Goal: Task Accomplishment & Management: Complete application form

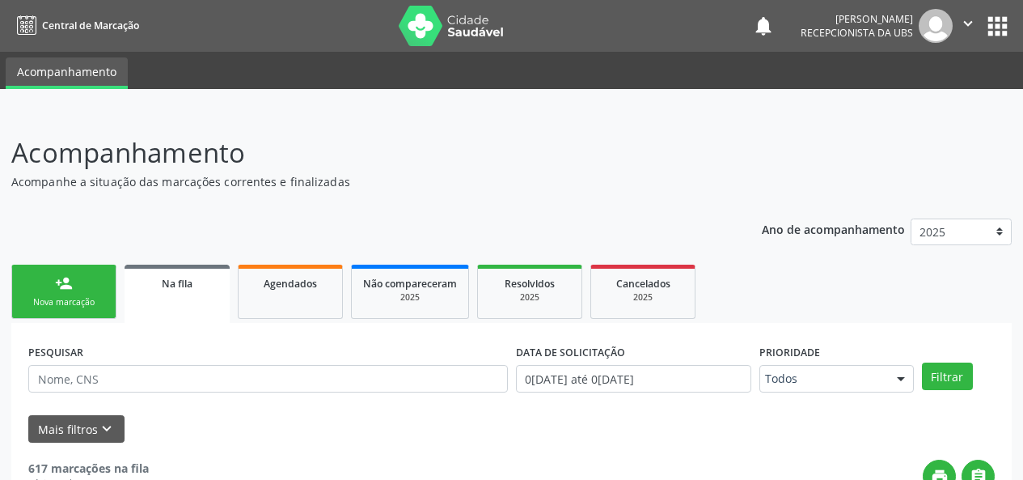
scroll to position [162, 0]
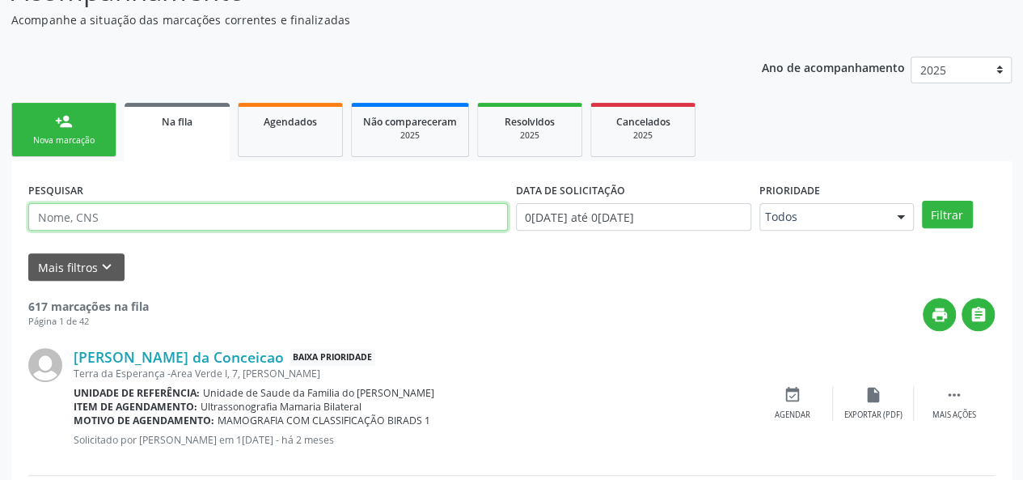
click at [189, 216] on input "text" at bounding box center [268, 217] width 480 height 28
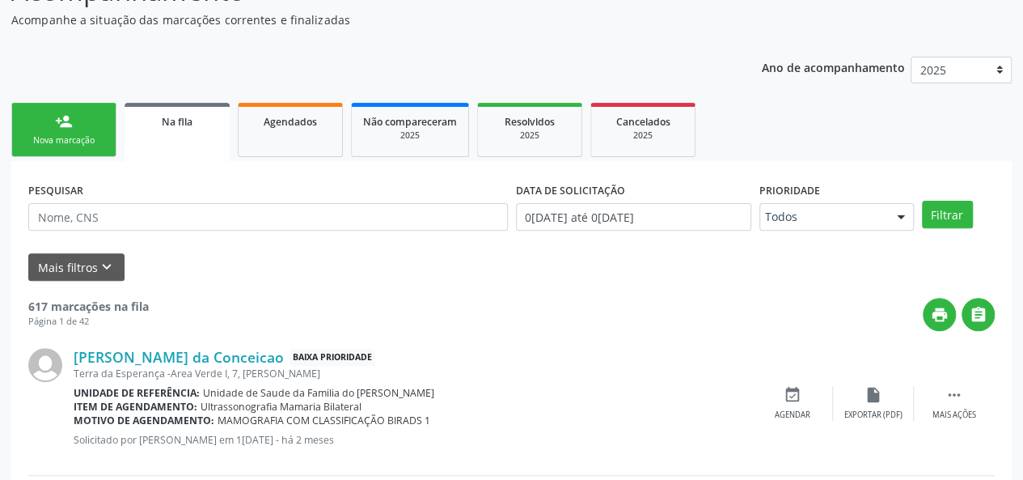
click at [194, 128] on div "Na fila" at bounding box center [177, 120] width 83 height 17
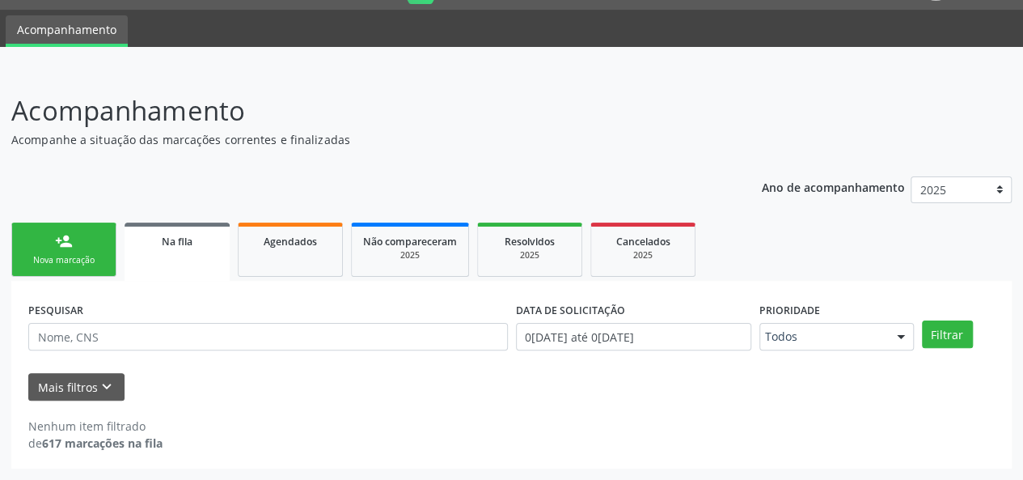
scroll to position [41, 0]
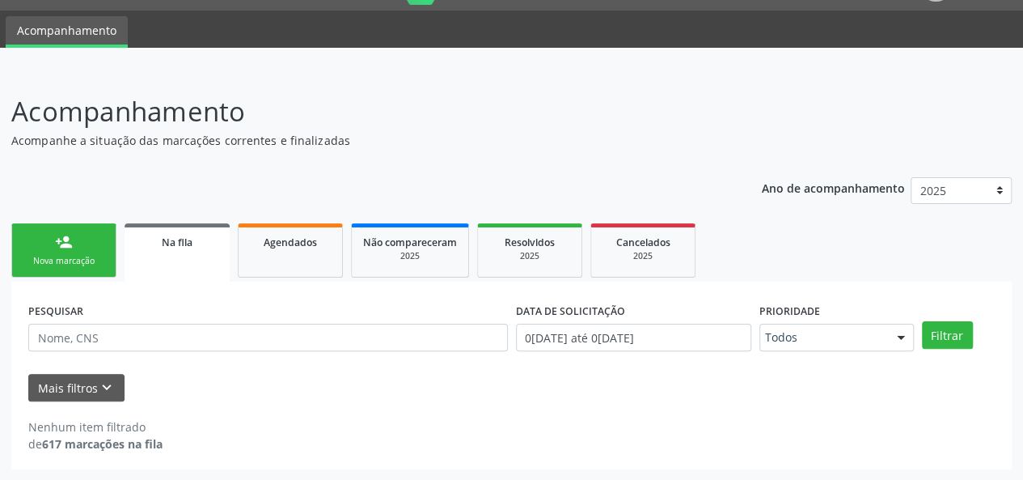
click at [197, 250] on link "Na fila" at bounding box center [177, 252] width 105 height 58
click at [241, 344] on input "text" at bounding box center [268, 338] width 480 height 28
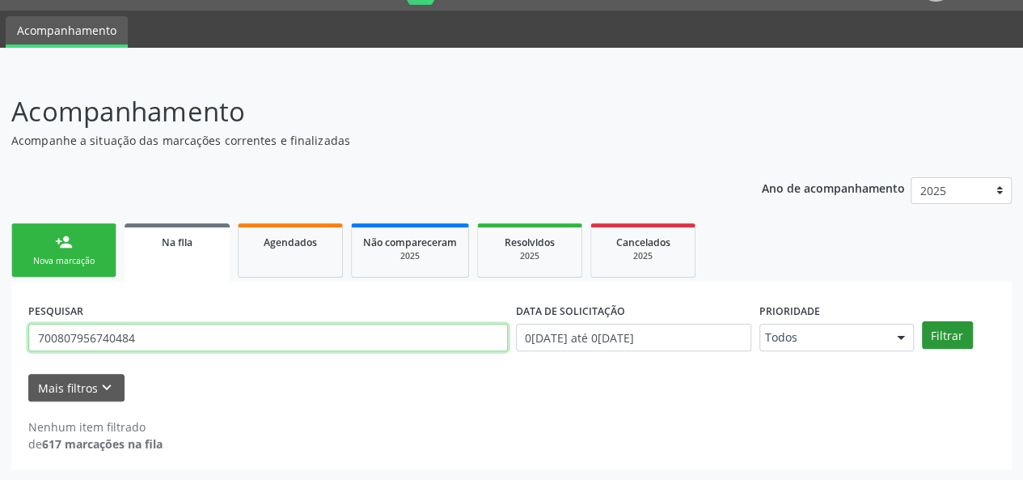
type input "700807956740484"
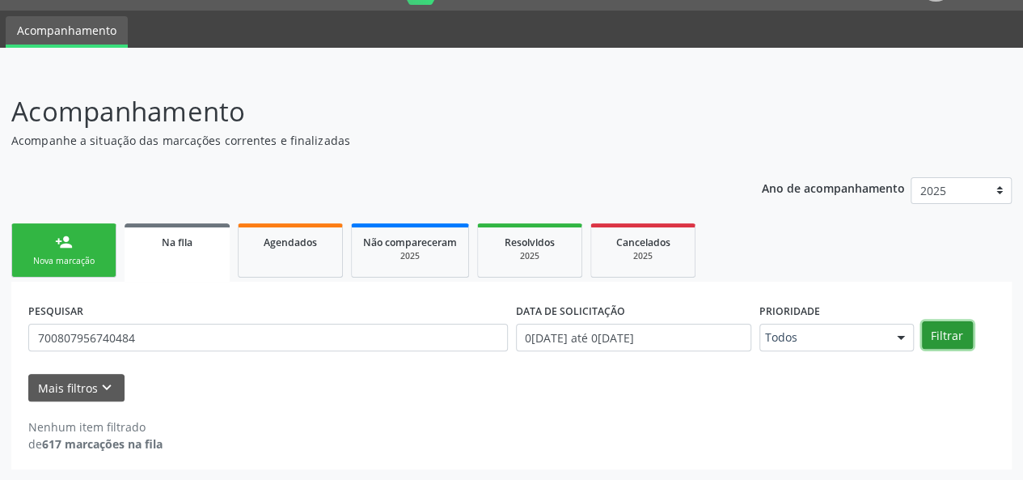
click at [940, 337] on button "Filtrar" at bounding box center [947, 335] width 51 height 28
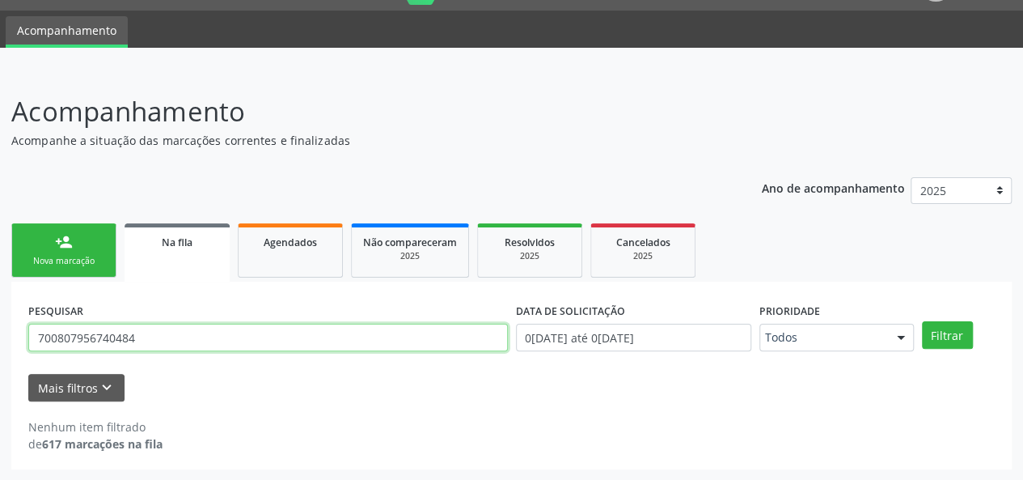
drag, startPoint x: 184, startPoint y: 334, endPoint x: 32, endPoint y: 351, distance: 153.8
click at [32, 351] on div "PESQUISAR 700807956740484" at bounding box center [268, 330] width 488 height 63
click at [166, 240] on span "Na fila" at bounding box center [177, 242] width 31 height 14
click at [91, 335] on input "700807956740484" at bounding box center [268, 338] width 480 height 28
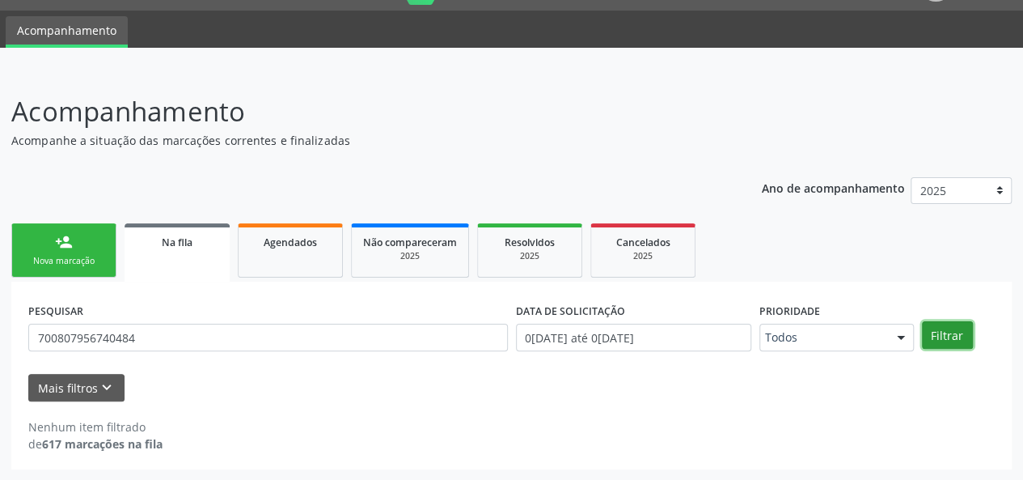
click at [951, 337] on button "Filtrar" at bounding box center [947, 335] width 51 height 28
click at [71, 256] on div "Nova marcação" at bounding box center [63, 261] width 81 height 12
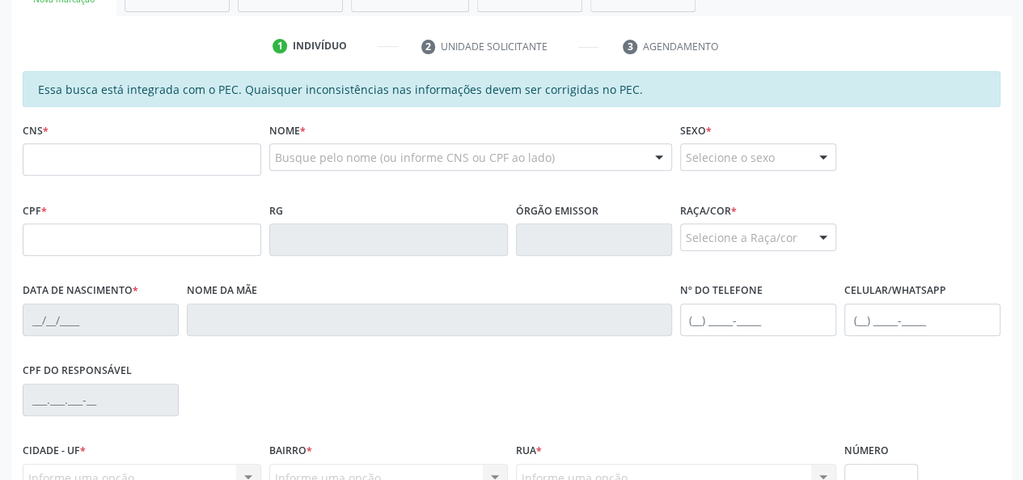
scroll to position [365, 0]
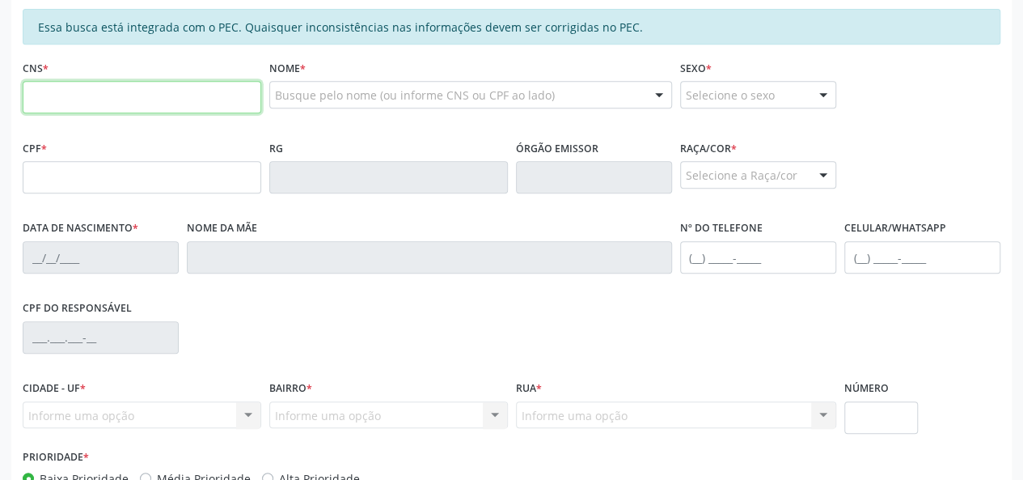
click at [147, 82] on input "text" at bounding box center [142, 97] width 239 height 32
paste input "704 5043 3233 5611"
type input "704 5043 3233 5611"
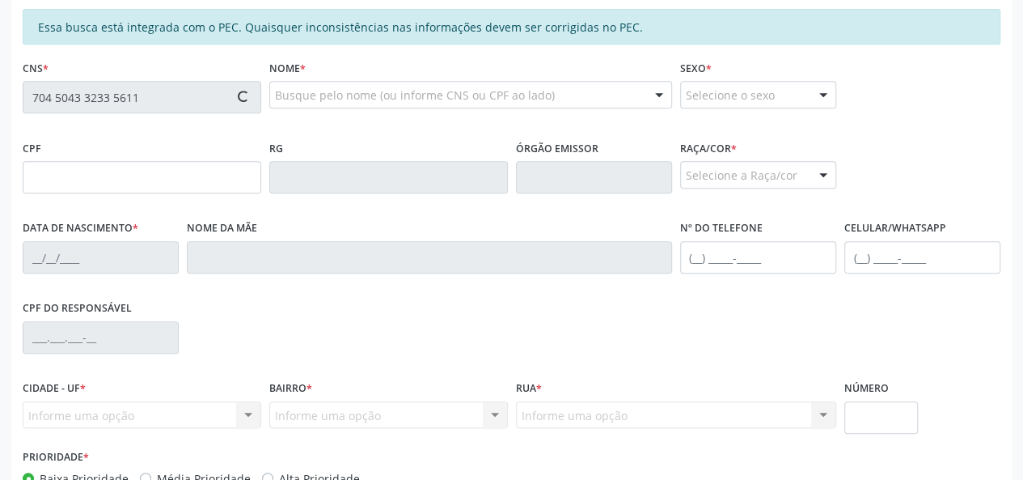
type input "720.113.164-80"
type input "2[DATE]"
type input "[PERSON_NAME]"
type input "[PHONE_NUMBER]"
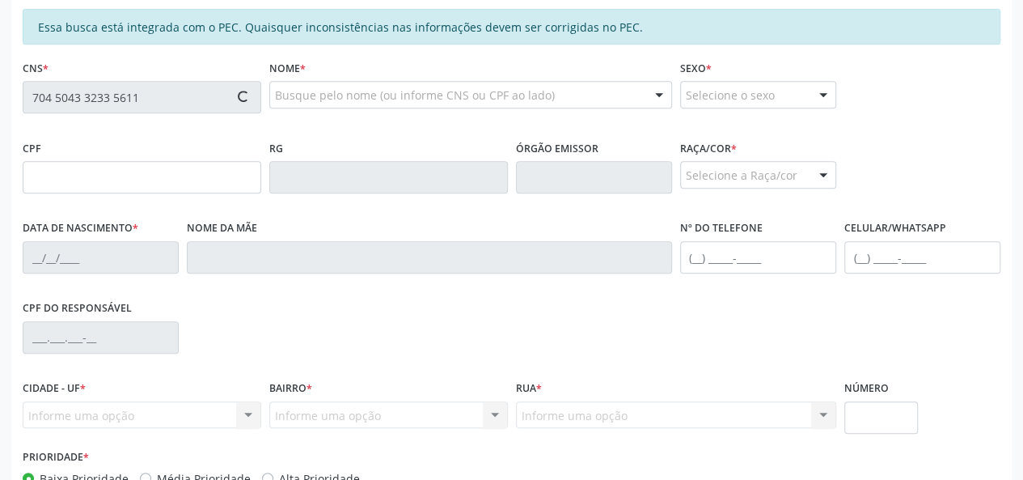
type input "05"
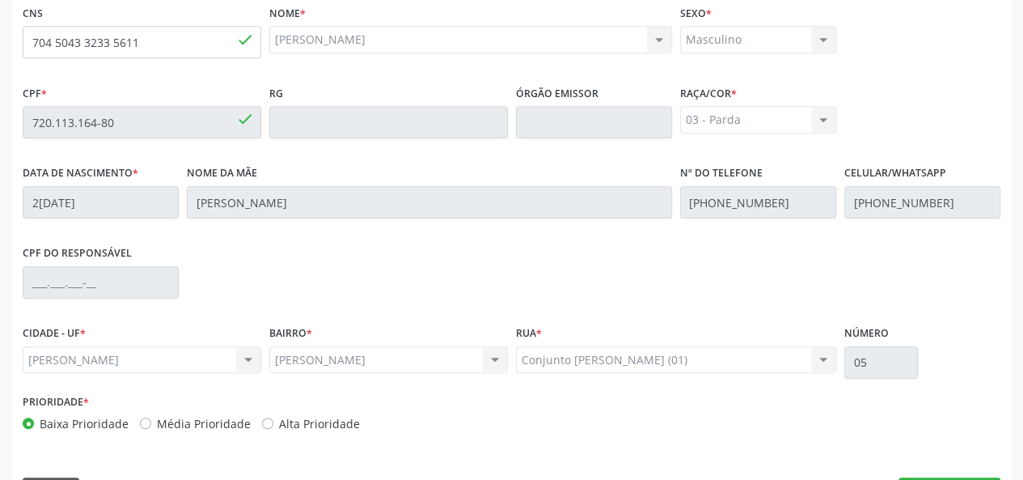
scroll to position [465, 0]
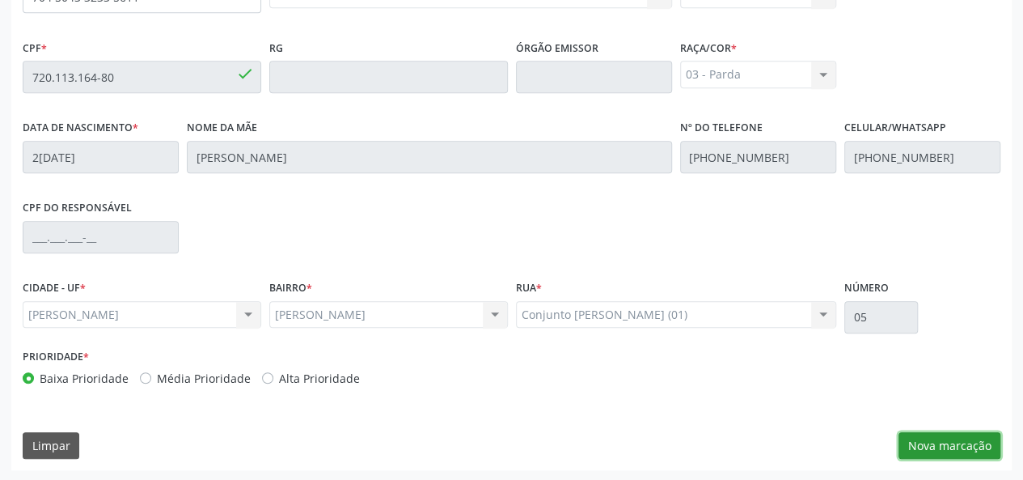
click at [945, 439] on button "Nova marcação" at bounding box center [950, 446] width 102 height 28
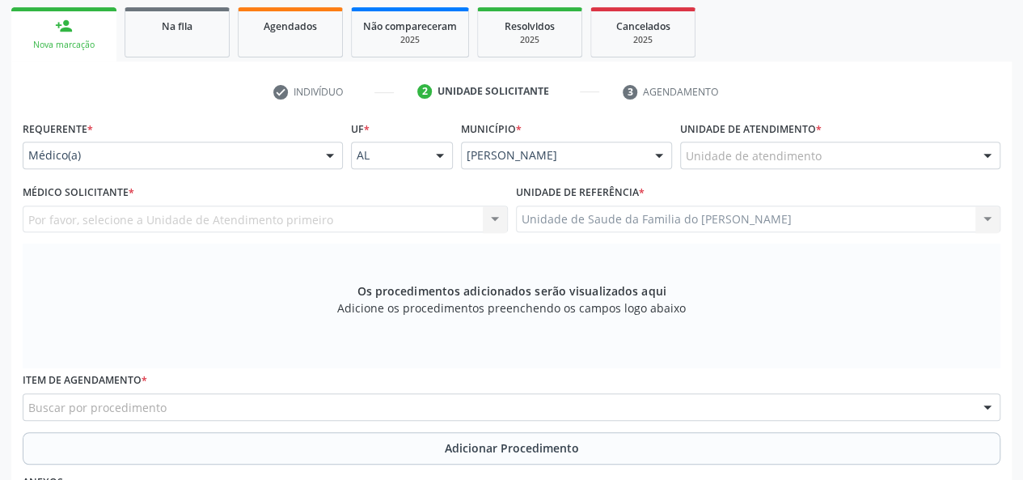
scroll to position [222, 0]
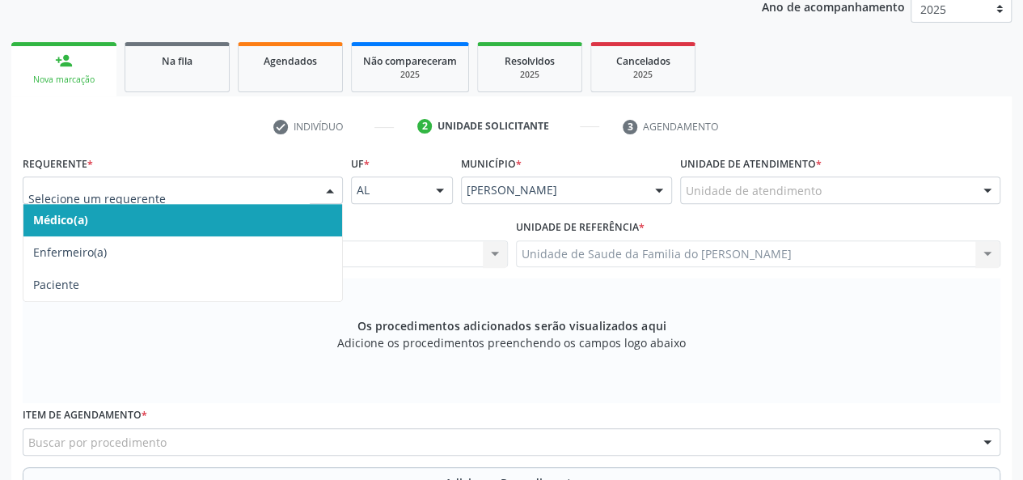
click at [252, 219] on span "Médico(a)" at bounding box center [182, 220] width 319 height 32
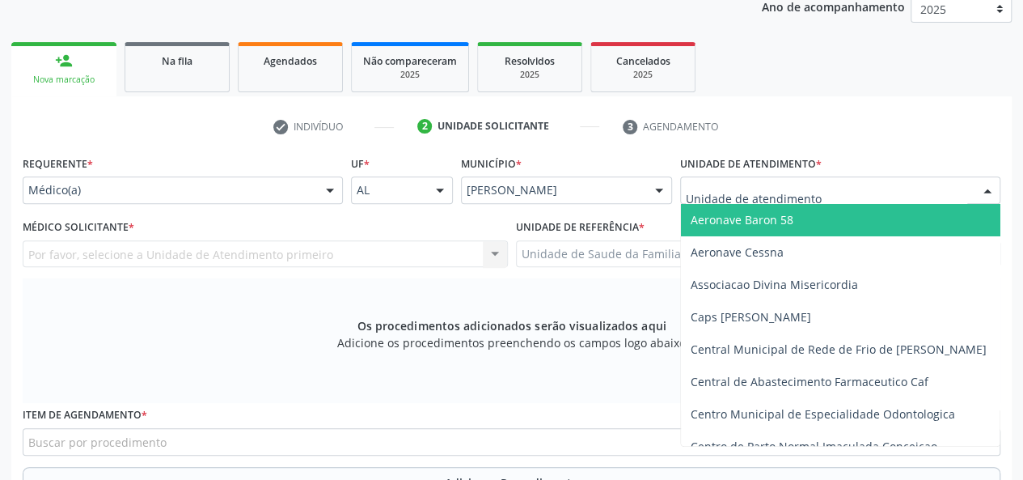
type input "j"
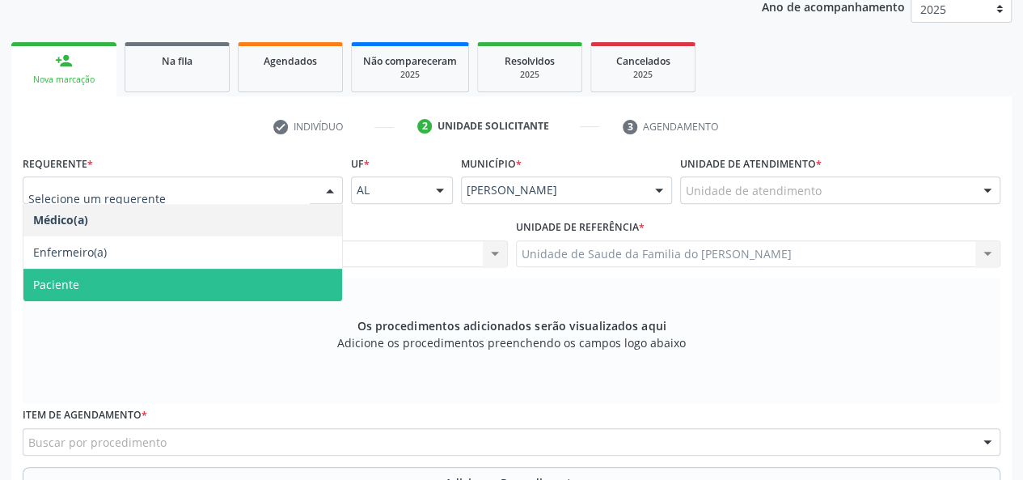
click at [234, 292] on span "Paciente" at bounding box center [182, 285] width 319 height 32
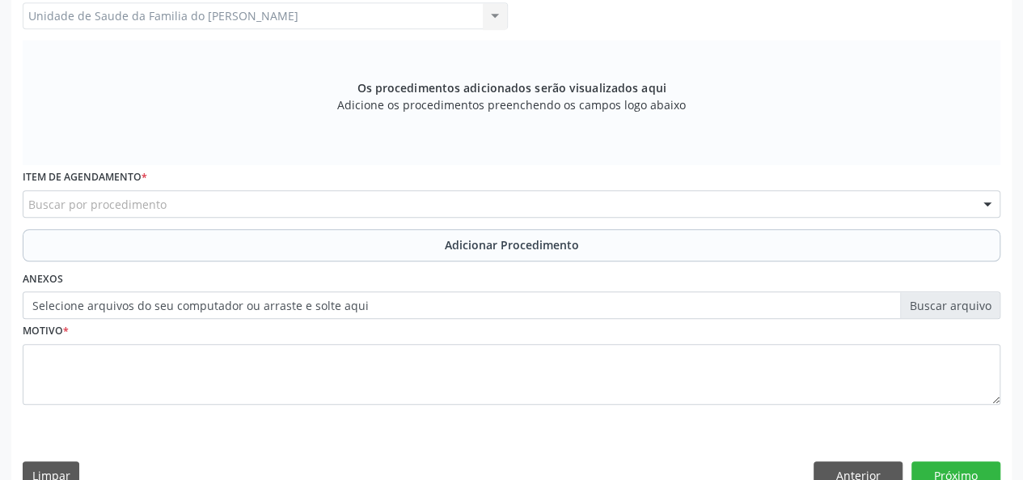
scroll to position [465, 0]
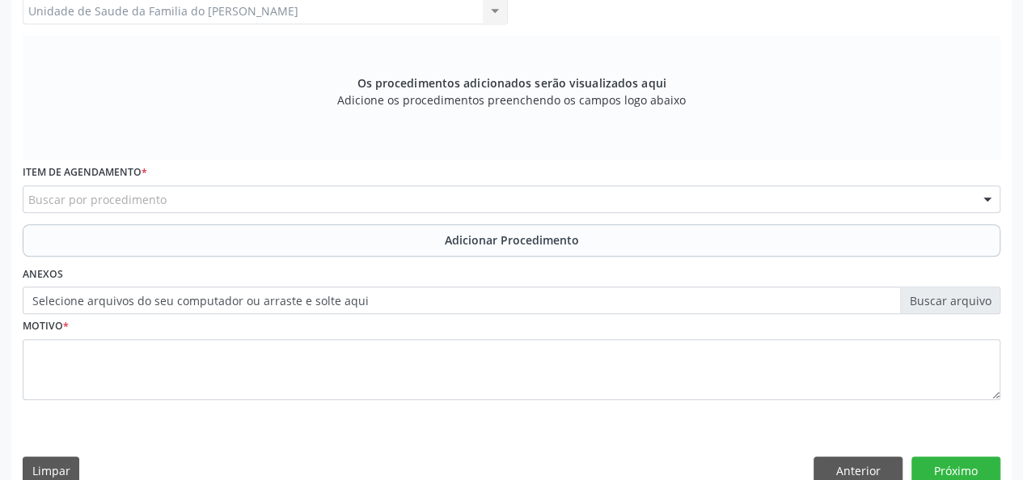
click at [229, 199] on div "Buscar por procedimento" at bounding box center [512, 199] width 978 height 28
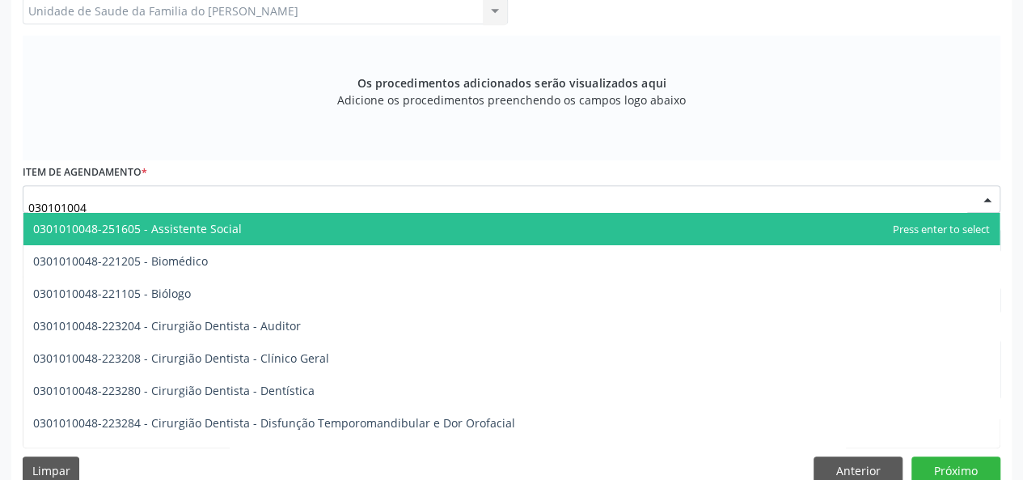
type input "0301010048"
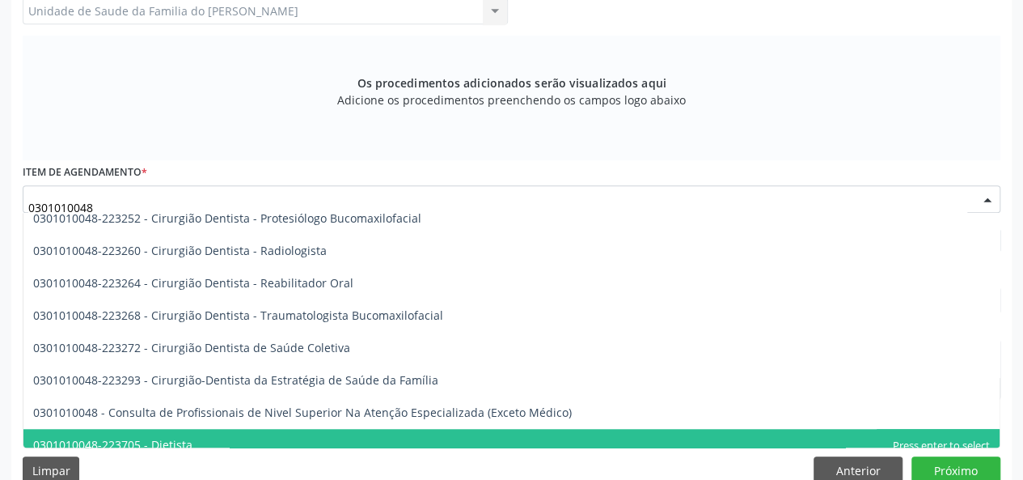
scroll to position [647, 0]
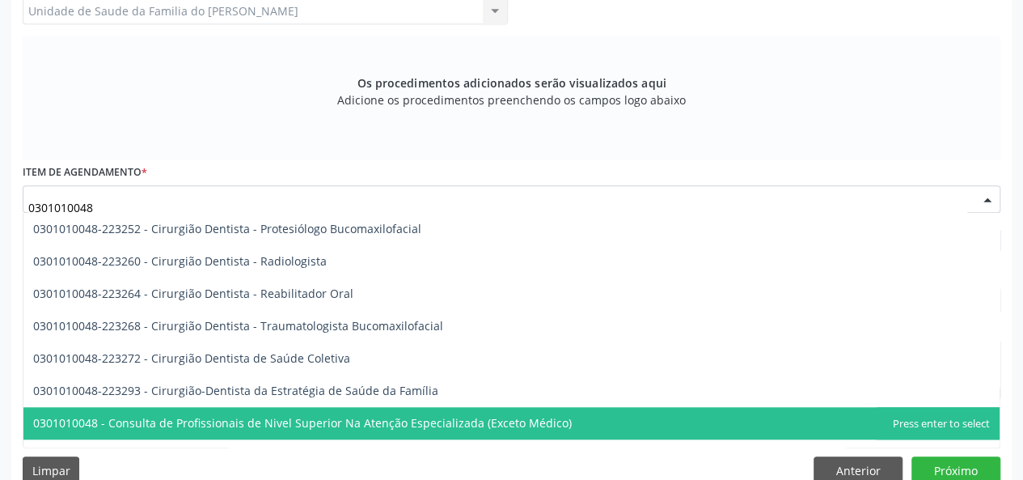
click at [307, 412] on span "0301010048 - Consulta de Profissionais de Nivel Superior Na Atenção Especializa…" at bounding box center [511, 423] width 976 height 32
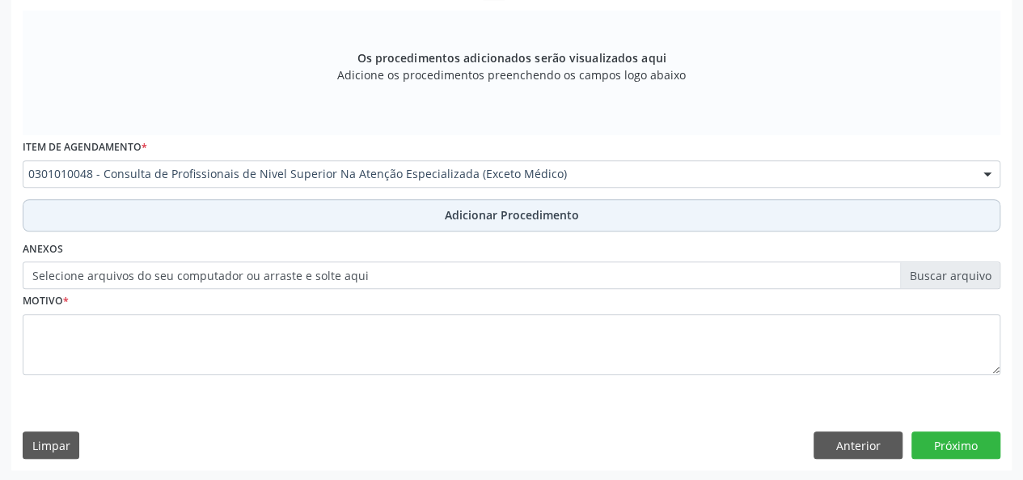
click at [339, 213] on button "Adicionar Procedimento" at bounding box center [512, 215] width 978 height 32
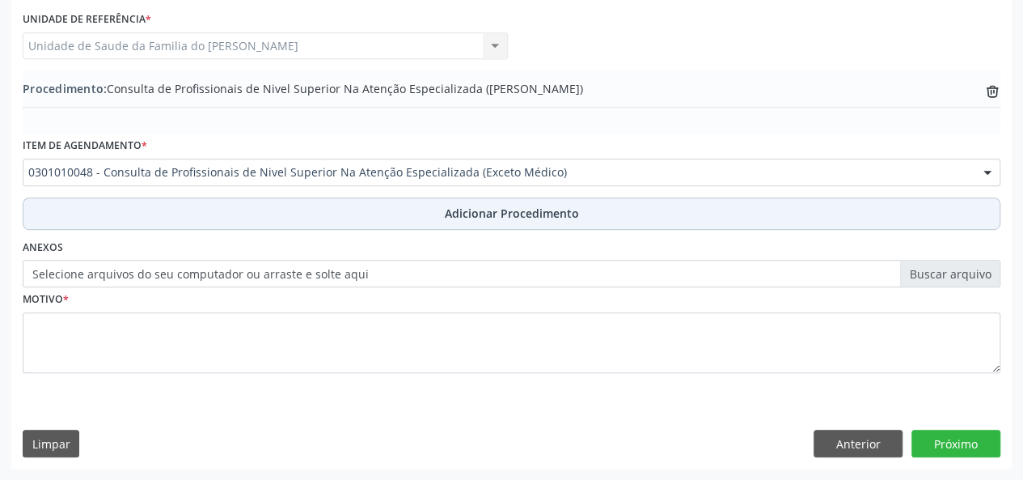
scroll to position [429, 0]
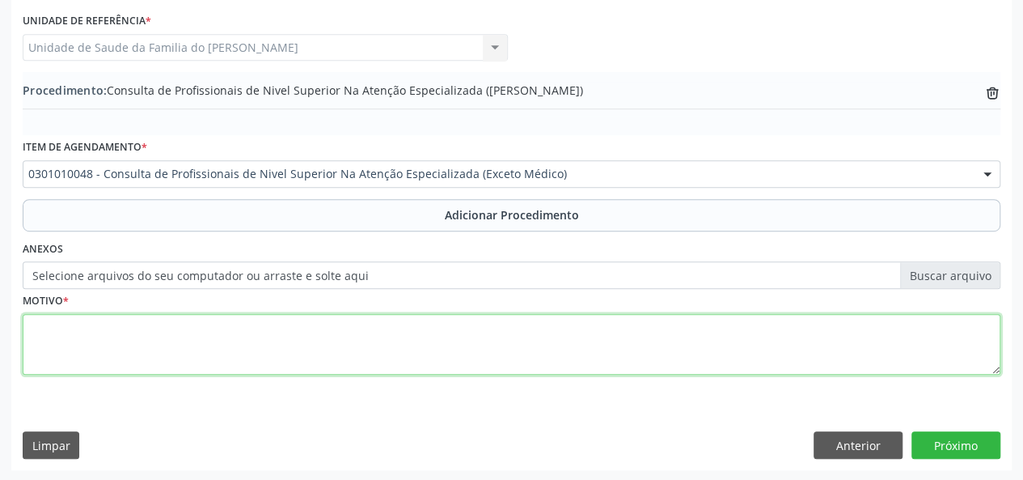
click at [263, 358] on textarea at bounding box center [512, 344] width 978 height 61
type textarea "CEO ( RX)"
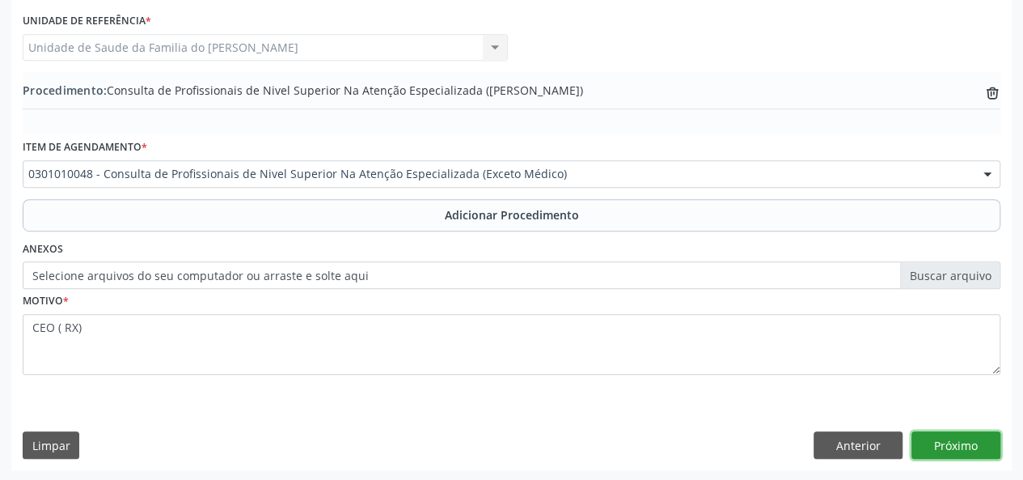
click at [965, 434] on button "Próximo" at bounding box center [956, 445] width 89 height 28
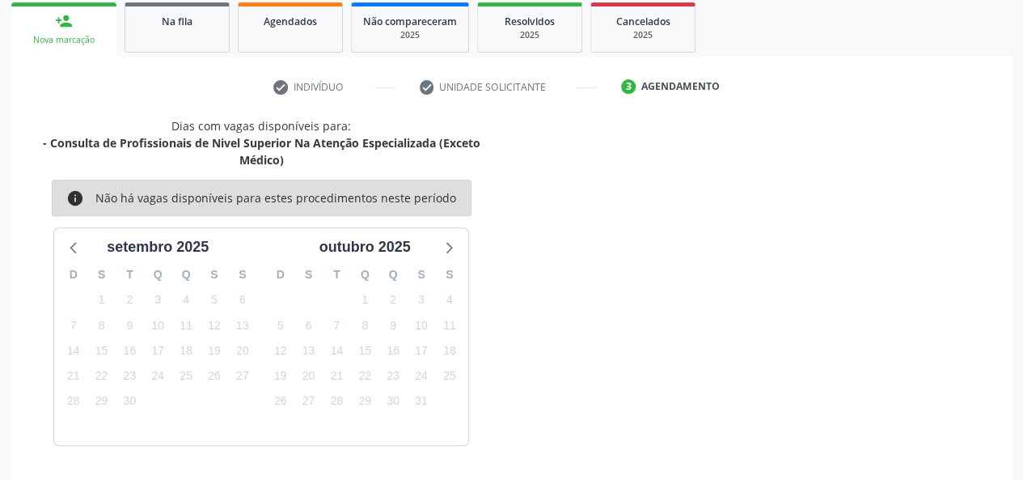
scroll to position [309, 0]
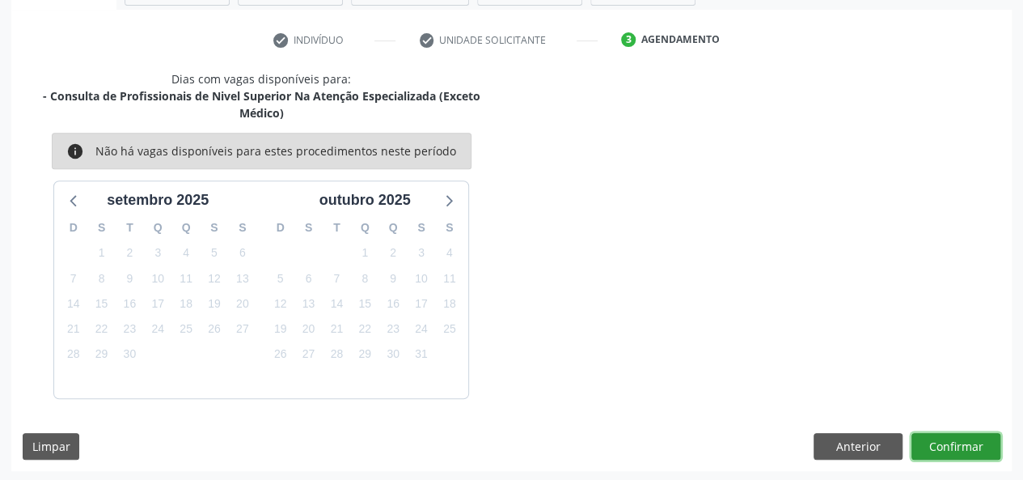
click at [959, 434] on button "Confirmar" at bounding box center [956, 447] width 89 height 28
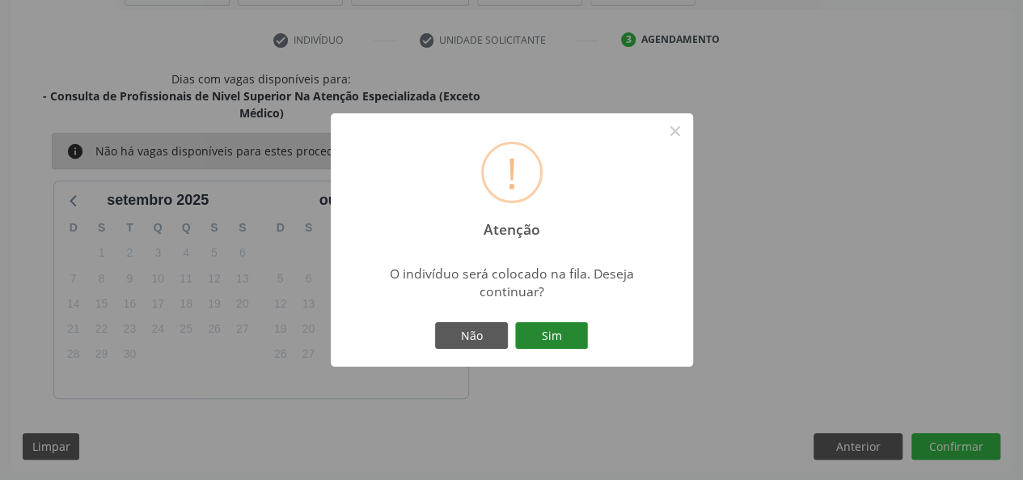
click at [568, 333] on button "Sim" at bounding box center [551, 336] width 73 height 28
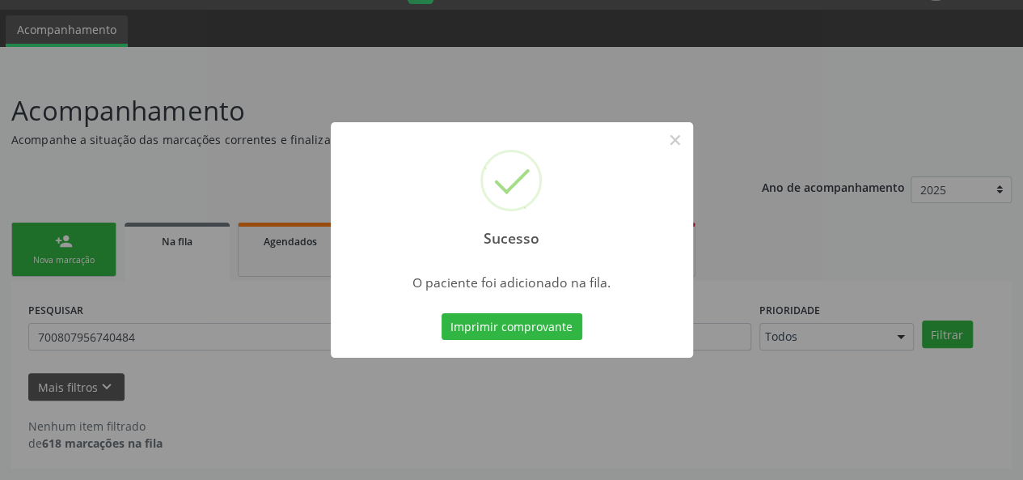
scroll to position [41, 0]
click at [681, 142] on button "×" at bounding box center [676, 140] width 28 height 28
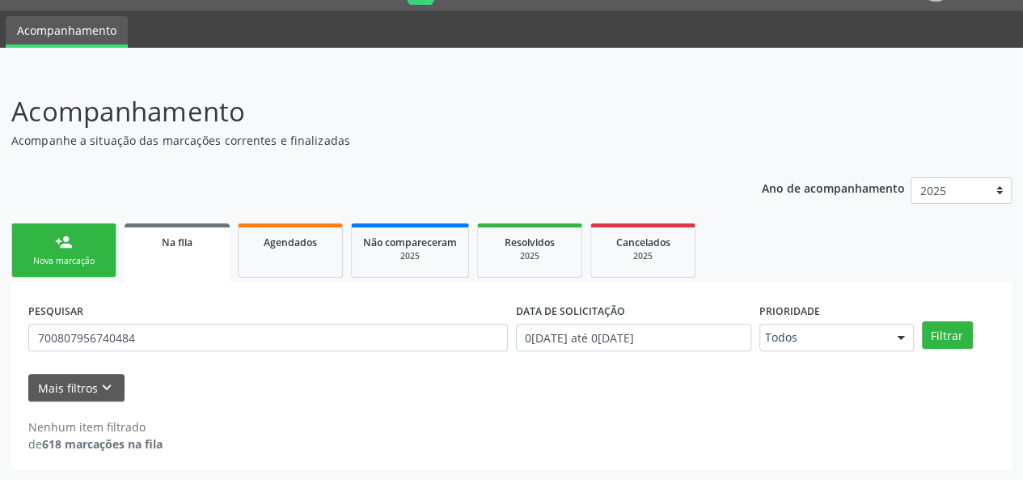
click at [179, 247] on span "Na fila" at bounding box center [177, 242] width 31 height 14
click at [184, 247] on span "Na fila" at bounding box center [177, 242] width 31 height 14
drag, startPoint x: 163, startPoint y: 339, endPoint x: 0, endPoint y: 334, distance: 163.5
click at [0, 334] on div "Acompanhamento Acompanhe a situação das marcações correntes e finalizadas Relat…" at bounding box center [511, 275] width 1023 height 410
type input "GENICLEIDE"
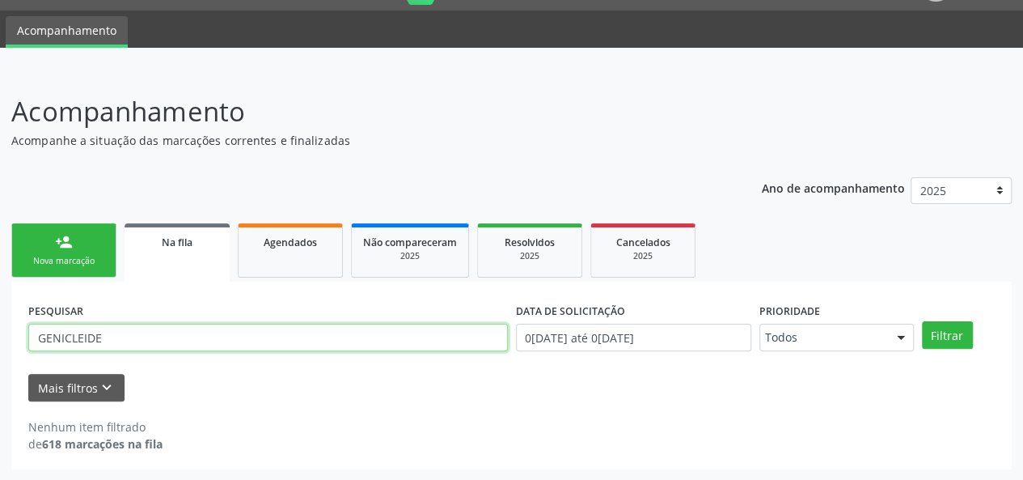
click at [922, 321] on button "Filtrar" at bounding box center [947, 335] width 51 height 28
click at [191, 248] on div "Na fila" at bounding box center [177, 241] width 83 height 17
click at [267, 258] on link "Agendados" at bounding box center [290, 250] width 105 height 54
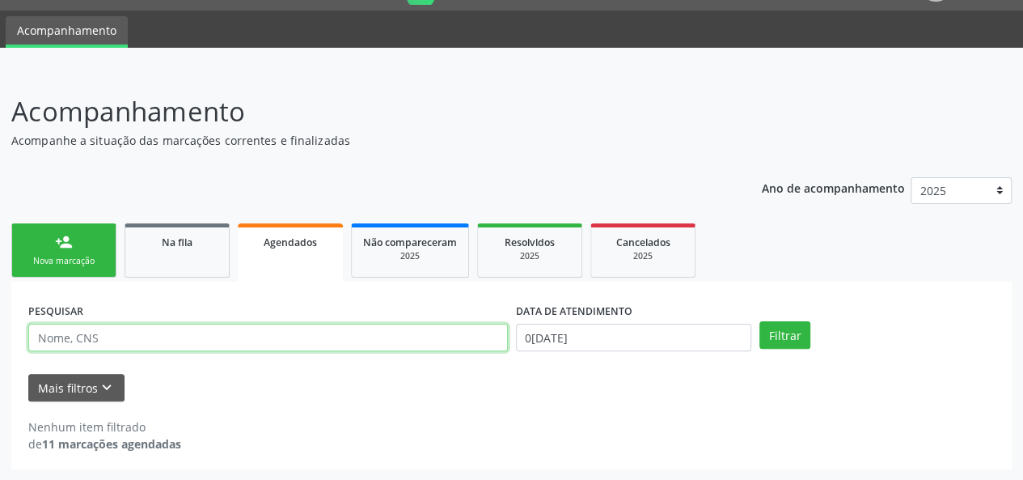
drag, startPoint x: 139, startPoint y: 341, endPoint x: 0, endPoint y: 337, distance: 139.2
click at [0, 337] on div "Acompanhamento Acompanhe a situação das marcações correntes e finalizadas Relat…" at bounding box center [511, 275] width 1023 height 410
click at [760, 321] on button "Filtrar" at bounding box center [785, 335] width 51 height 28
drag, startPoint x: 79, startPoint y: 338, endPoint x: 15, endPoint y: 333, distance: 64.1
click at [15, 333] on div "PESQUISAR [PERSON_NAME] DATA DE ATENDIMENTO 0[DATE] Filtrar UNIDADE EXECUTANTE …" at bounding box center [511, 376] width 1001 height 188
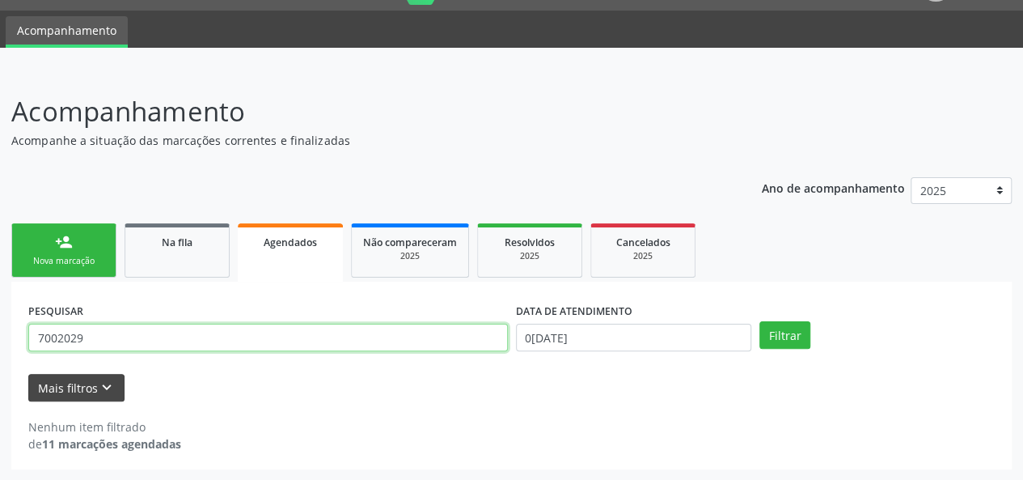
type input "700202998618823"
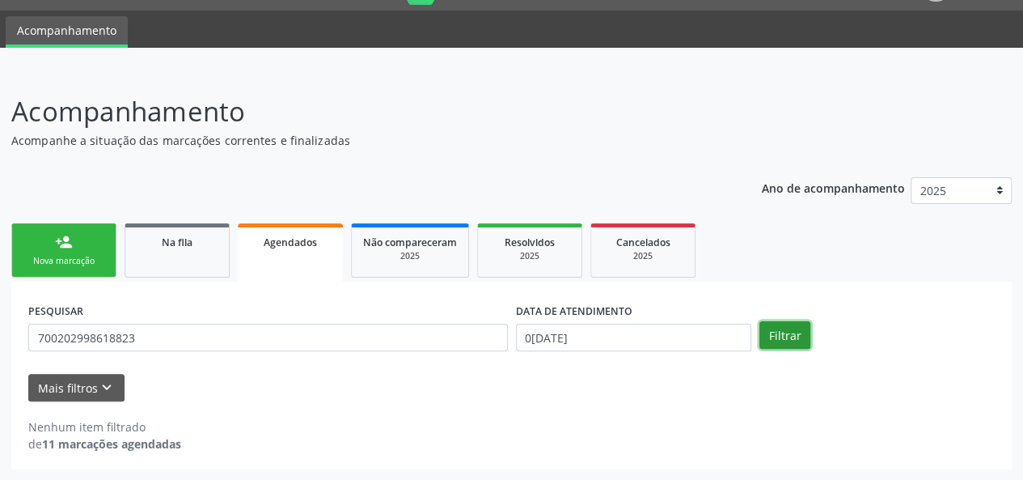
click at [781, 333] on button "Filtrar" at bounding box center [785, 335] width 51 height 28
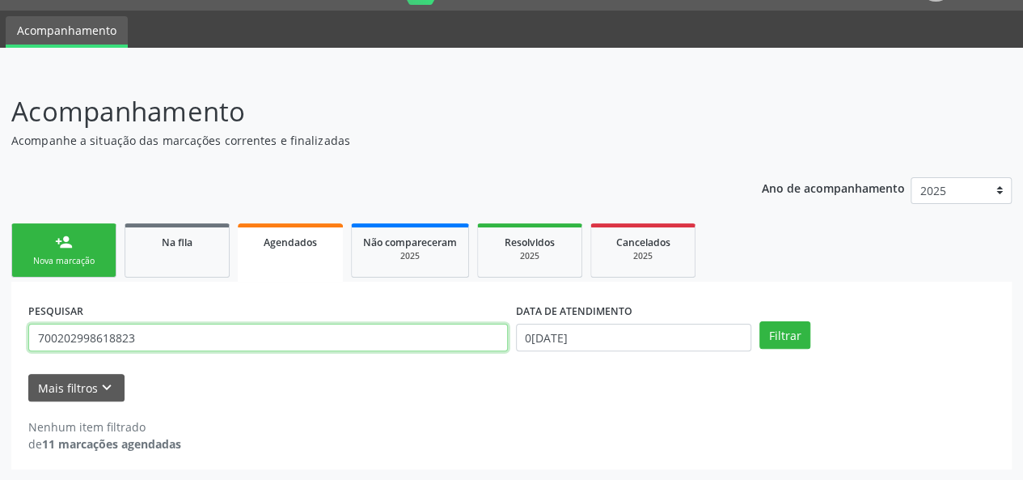
drag, startPoint x: 197, startPoint y: 340, endPoint x: 13, endPoint y: 340, distance: 184.4
click at [13, 340] on div "PESQUISAR 700202998618823 DATA DE ATENDIMENTO [DATE] Filtrar UNIDADE EXECUTANTE…" at bounding box center [511, 376] width 1001 height 188
click at [612, 251] on div "2025" at bounding box center [643, 256] width 81 height 12
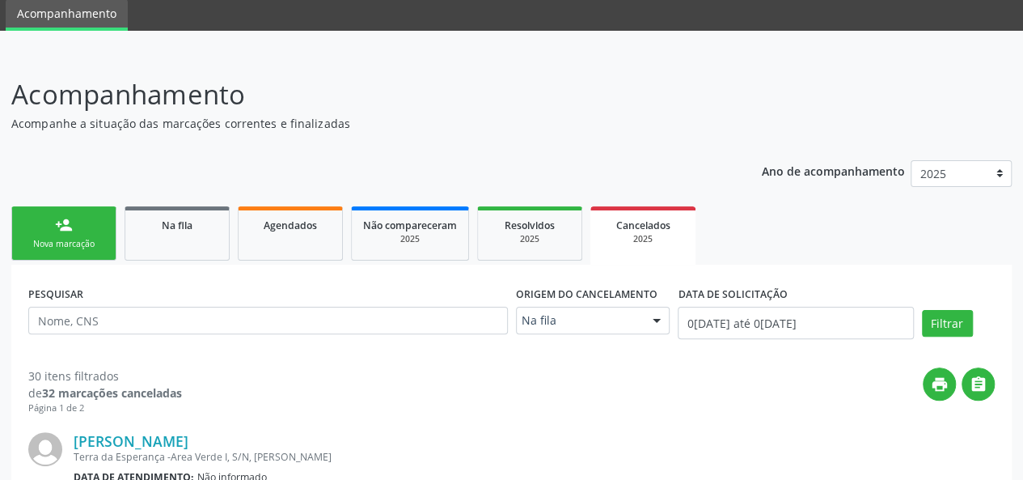
scroll to position [0, 0]
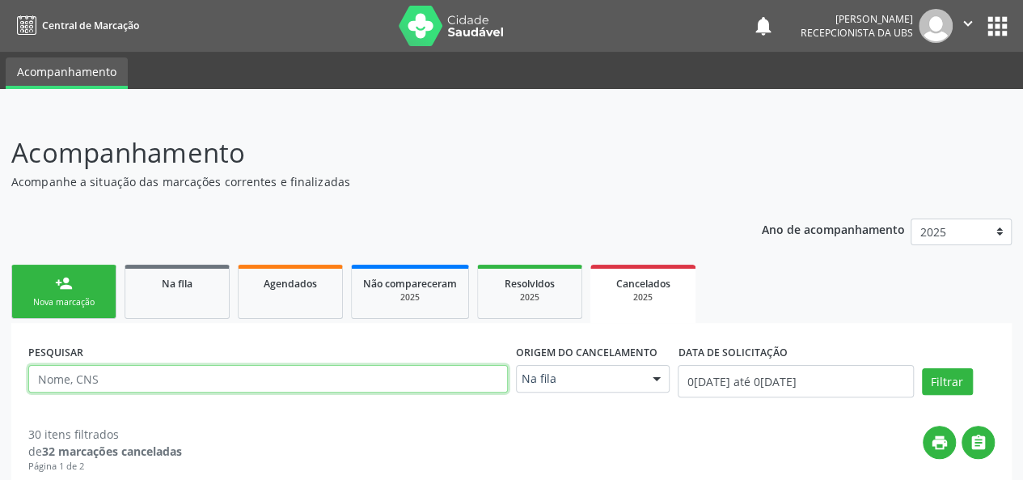
paste input "700202998618823"
type input "700202998618823"
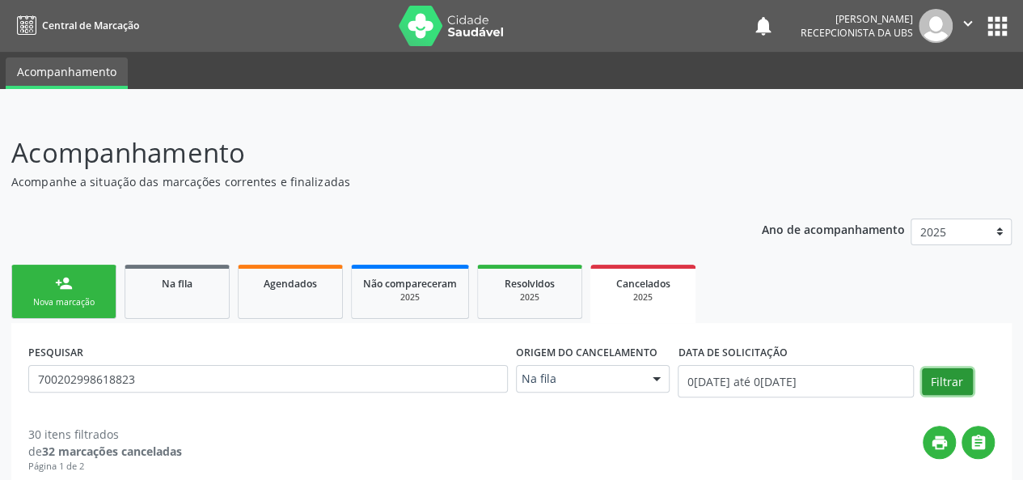
click at [944, 390] on button "Filtrar" at bounding box center [947, 382] width 51 height 28
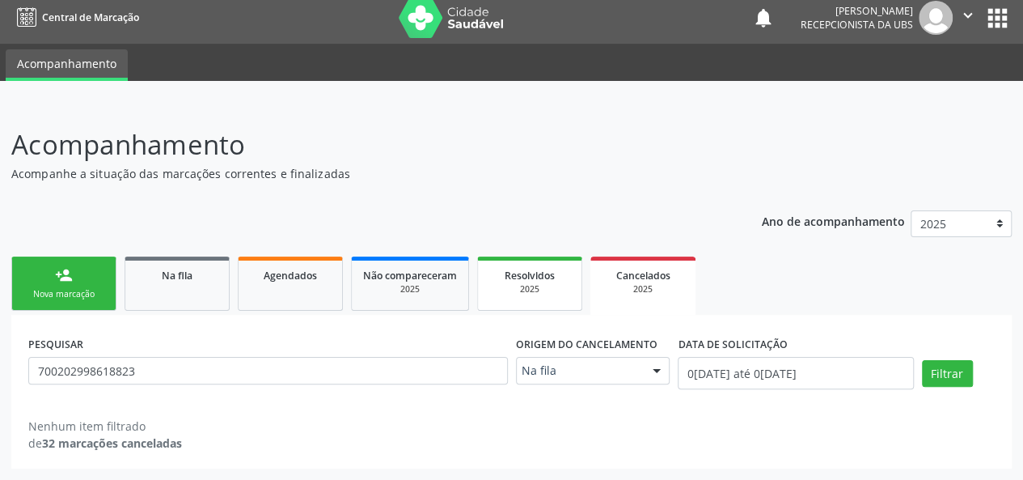
click at [500, 287] on div "2025" at bounding box center [529, 289] width 81 height 12
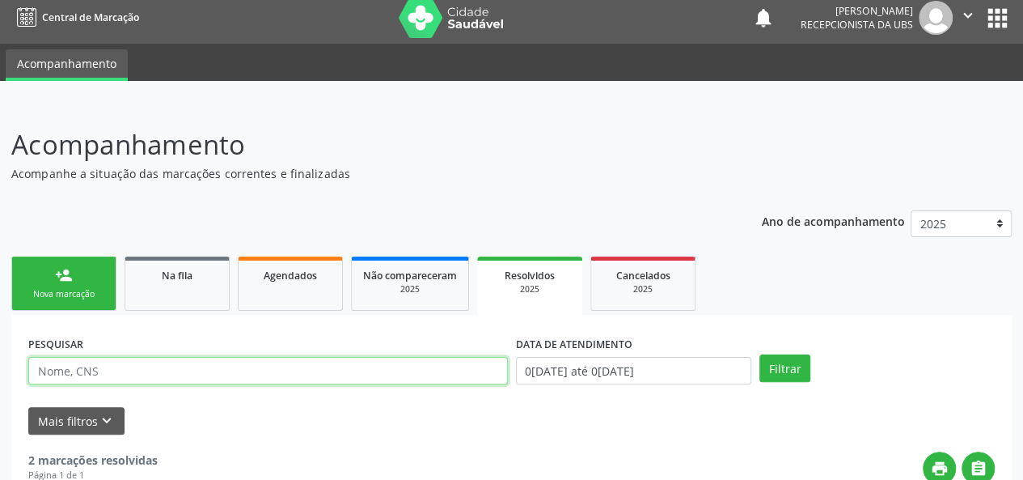
paste input "700202998618823"
type input "700202998618823"
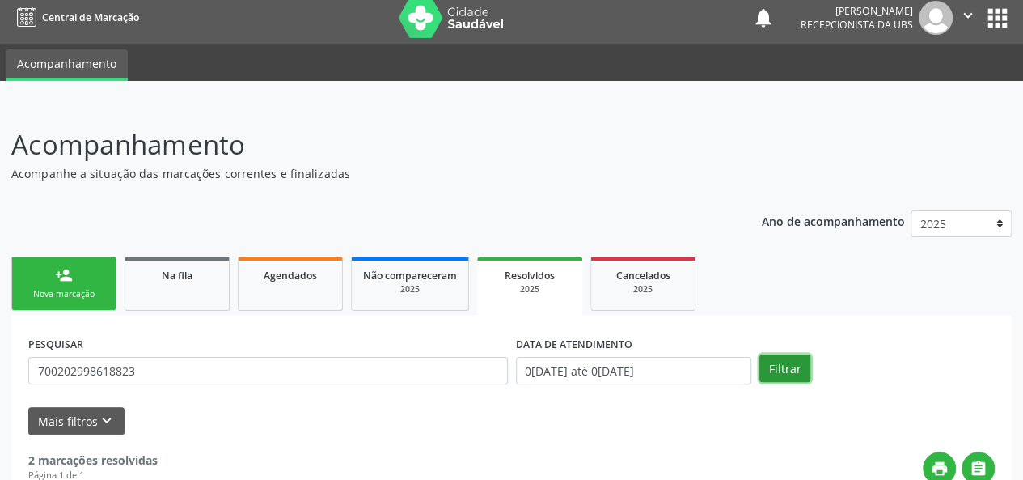
click at [784, 371] on button "Filtrar" at bounding box center [785, 368] width 51 height 28
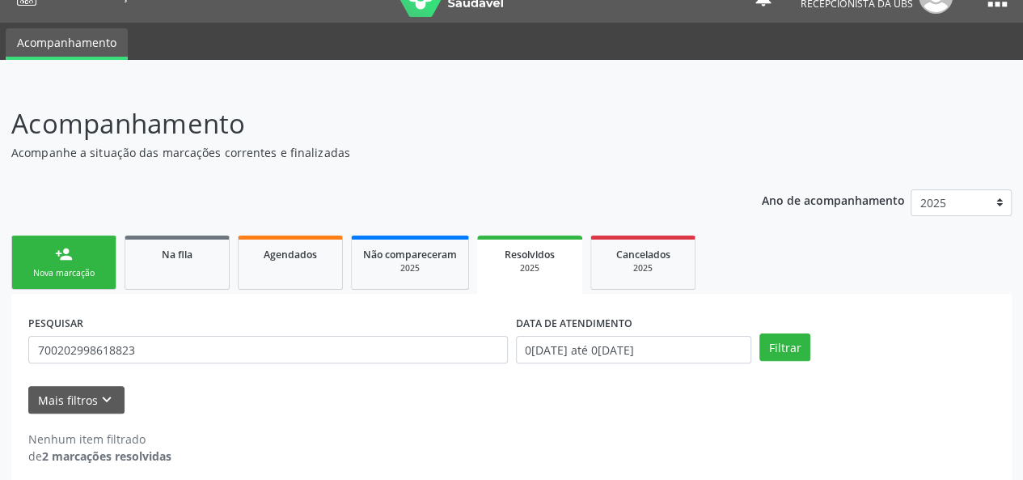
scroll to position [41, 0]
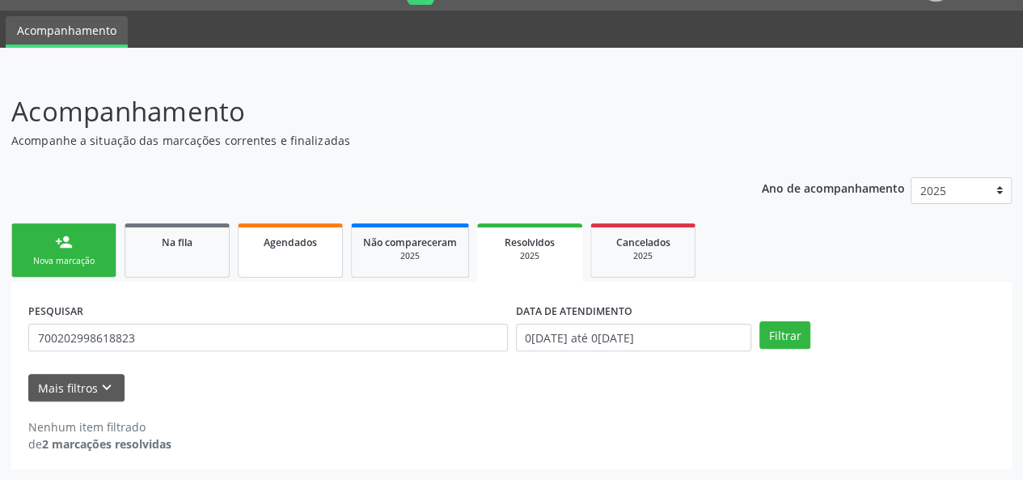
click at [289, 260] on link "Agendados" at bounding box center [290, 250] width 105 height 54
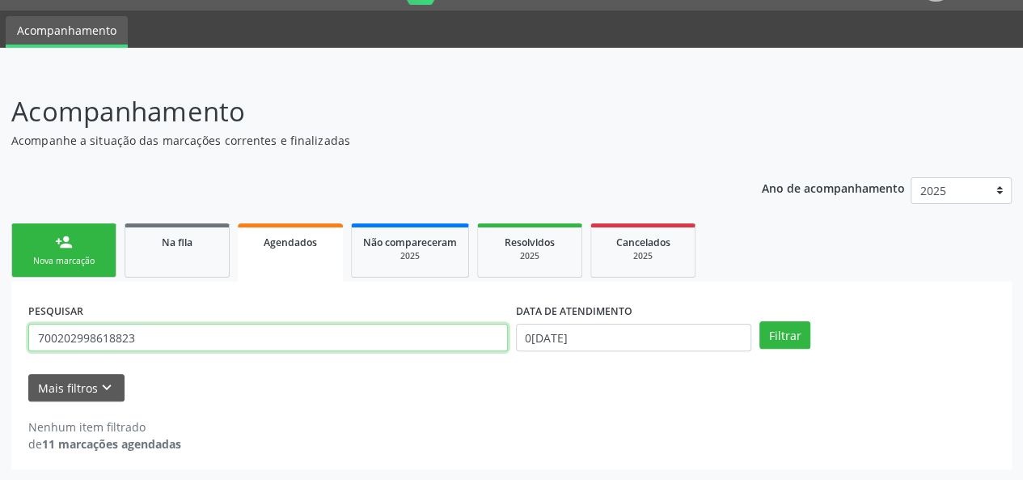
drag, startPoint x: 189, startPoint y: 337, endPoint x: 32, endPoint y: 345, distance: 157.1
click at [32, 345] on input "700202998618823" at bounding box center [268, 338] width 480 height 28
type input "[GEOGRAPHIC_DATA]"
click at [760, 321] on button "Filtrar" at bounding box center [785, 335] width 51 height 28
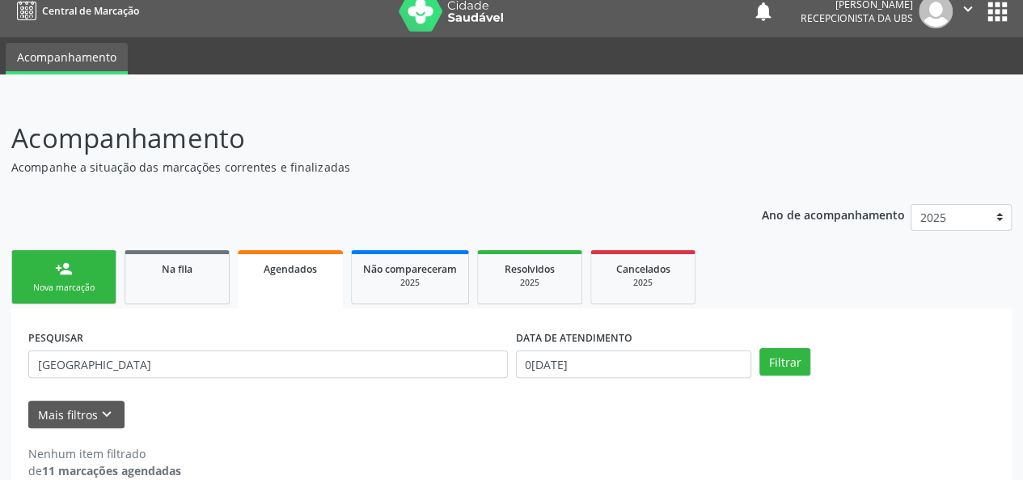
scroll to position [0, 0]
